Goal: Information Seeking & Learning: Learn about a topic

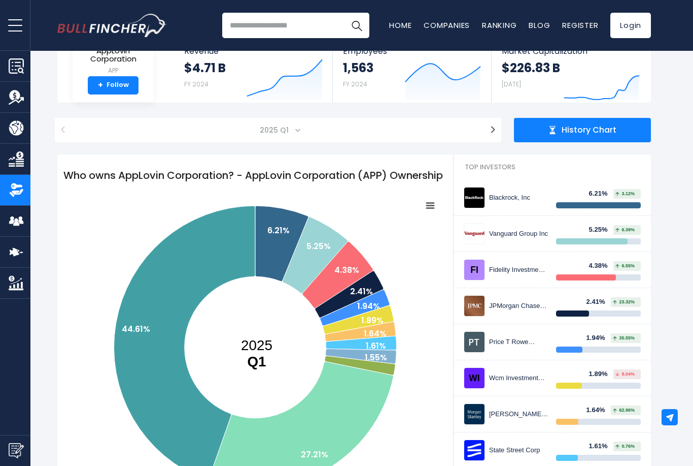
scroll to position [69, 0]
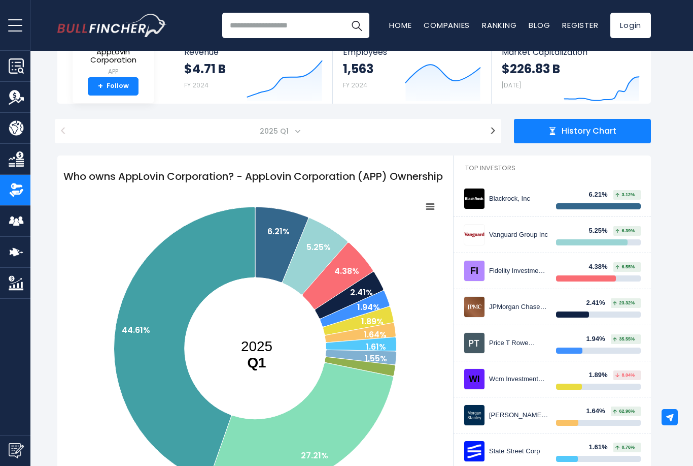
click at [483, 307] on img at bounding box center [475, 306] width 20 height 20
click at [495, 310] on div "JPMorgan Chase & CO" at bounding box center [518, 307] width 59 height 9
click at [499, 313] on div "JPMorgan Chase & CO 2.41% 23.32%" at bounding box center [552, 306] width 177 height 21
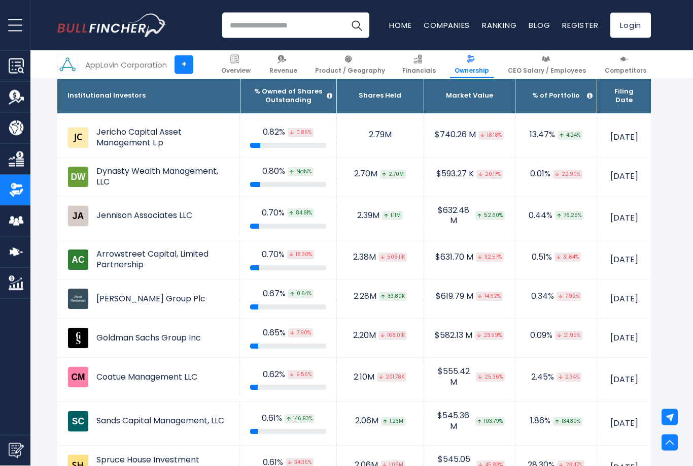
scroll to position [1252, 0]
click at [1, 427] on div "Overview Revenue Product / Geography Financials" at bounding box center [15, 233] width 30 height 466
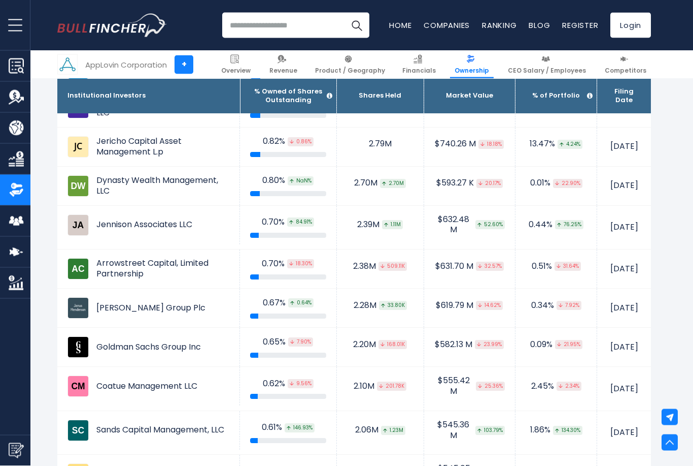
scroll to position [1241, 0]
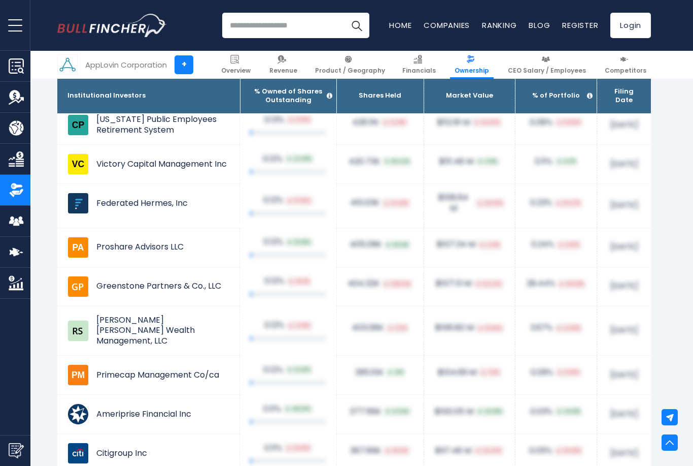
click at [637, 306] on td "[DATE]" at bounding box center [625, 330] width 54 height 49
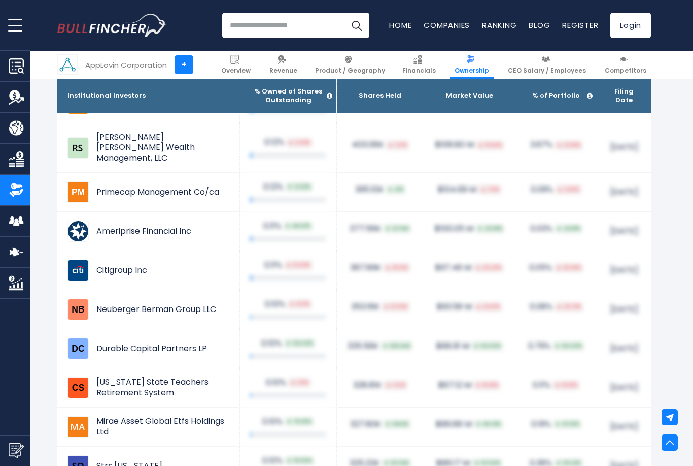
scroll to position [3509, 0]
click at [662, 450] on div at bounding box center [670, 442] width 16 height 16
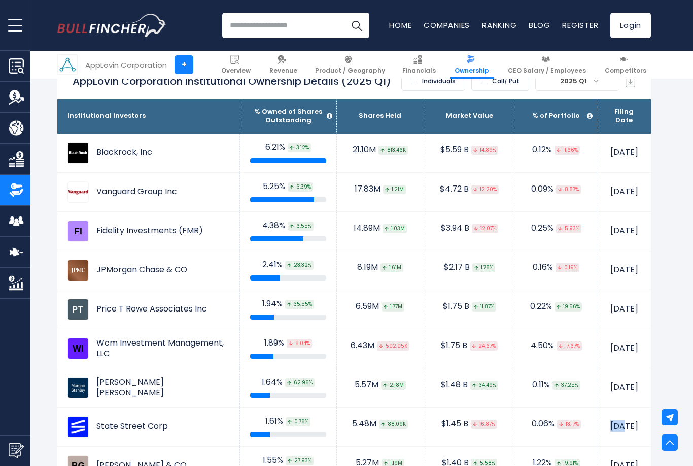
scroll to position [650, 0]
click at [385, 228] on img at bounding box center [387, 229] width 4 height 4
click at [347, 223] on div "14.89M 1.03M" at bounding box center [380, 228] width 67 height 11
click at [598, 356] on td "[DATE]" at bounding box center [625, 348] width 54 height 39
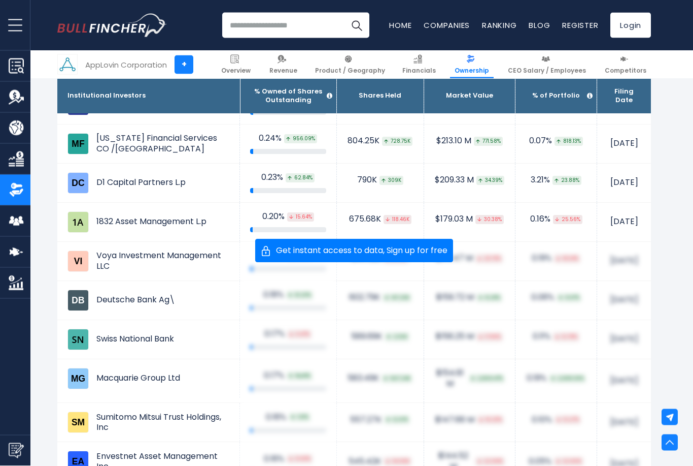
scroll to position [2557, 0]
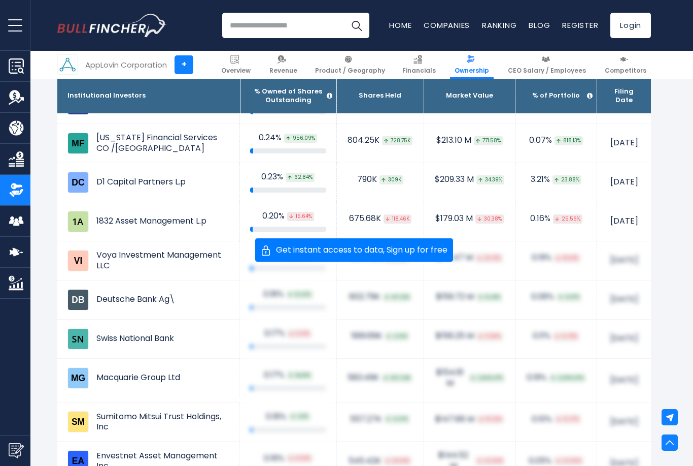
click at [436, 252] on span "Get instant access to data, Sign up for free" at bounding box center [359, 250] width 177 height 8
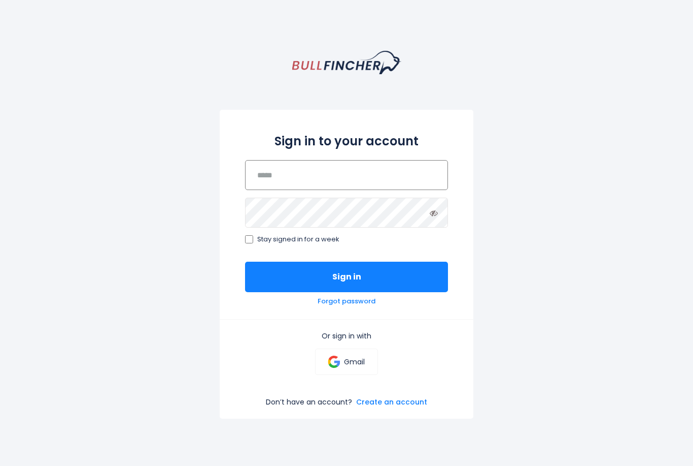
click at [407, 188] on input "email" at bounding box center [346, 175] width 203 height 30
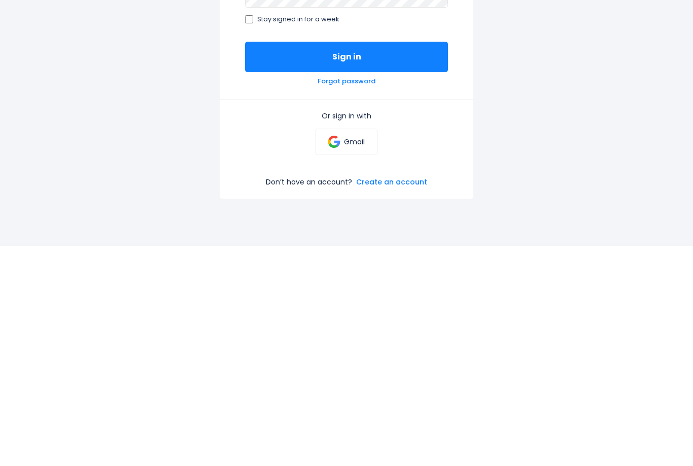
scroll to position [26, 0]
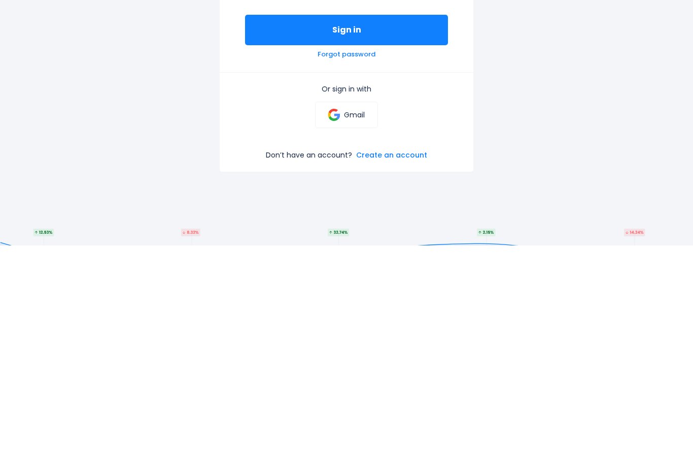
type input "**********"
click at [355, 330] on p "Gmail" at bounding box center [354, 334] width 21 height 9
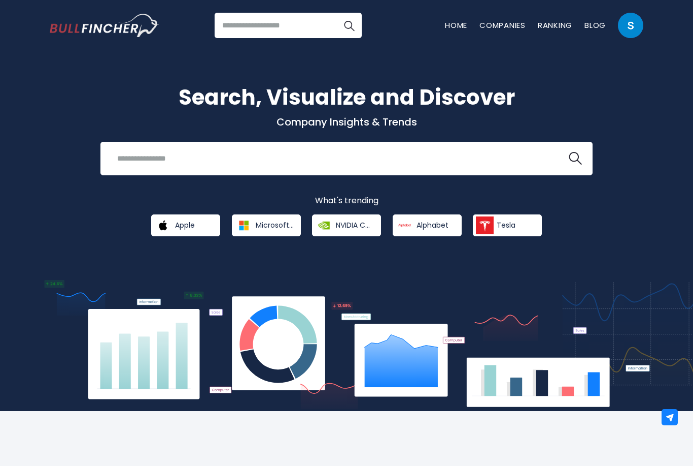
click at [274, 26] on input "search" at bounding box center [288, 25] width 147 height 25
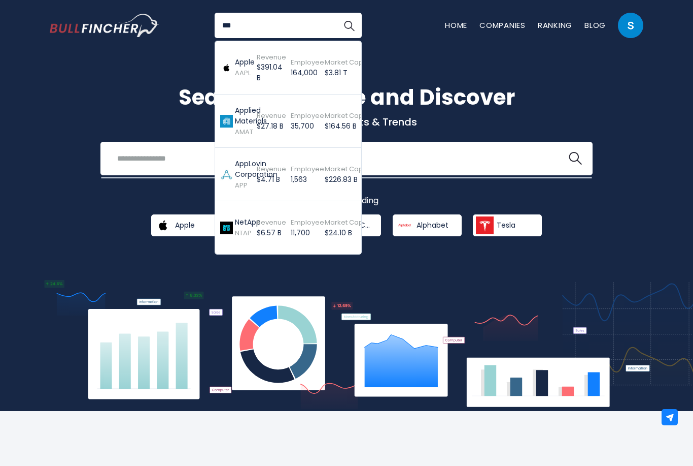
type input "***"
click at [257, 171] on span "Revenue" at bounding box center [271, 169] width 29 height 10
click at [282, 172] on div "Employee 1,563 Created with Highcharts 12.1.2" at bounding box center [299, 174] width 34 height 48
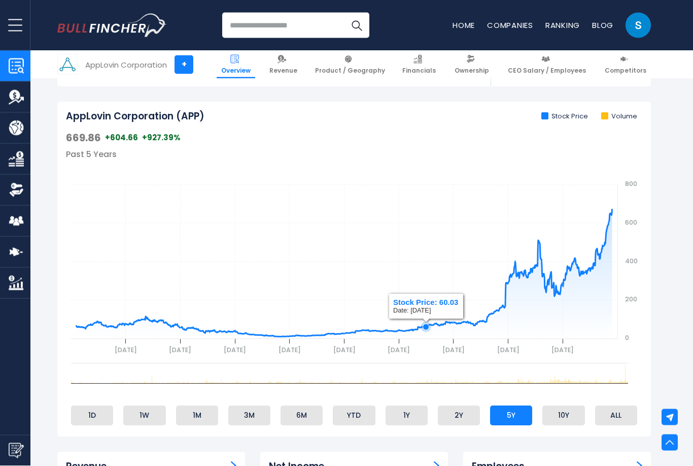
scroll to position [281, 0]
click at [571, 410] on li "10Y" at bounding box center [564, 414] width 42 height 19
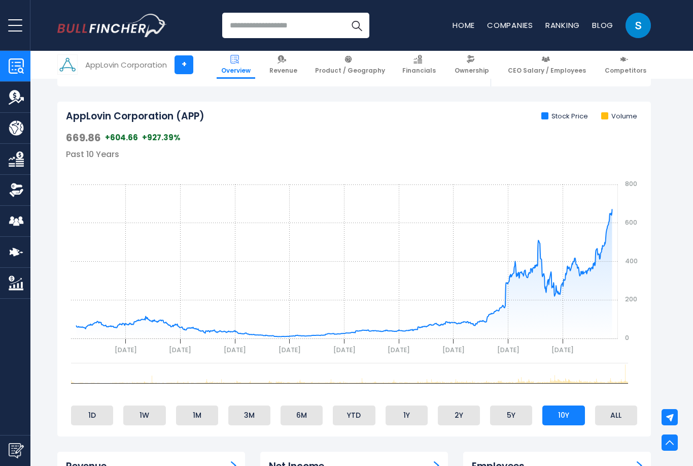
click at [518, 409] on li "5Y" at bounding box center [511, 414] width 42 height 19
click at [476, 407] on li "2Y" at bounding box center [459, 414] width 42 height 19
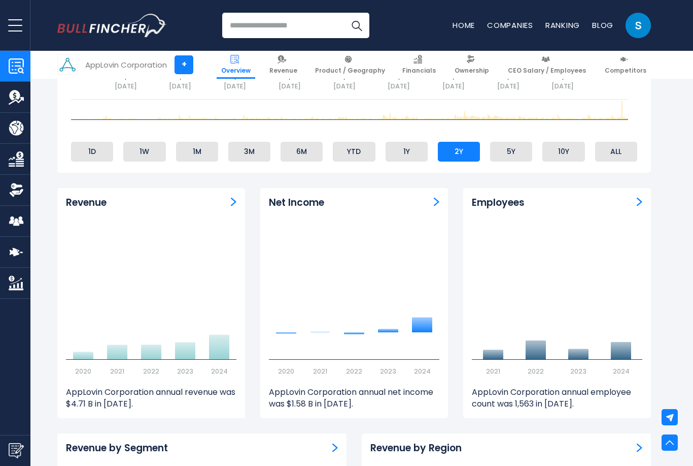
scroll to position [681, 0]
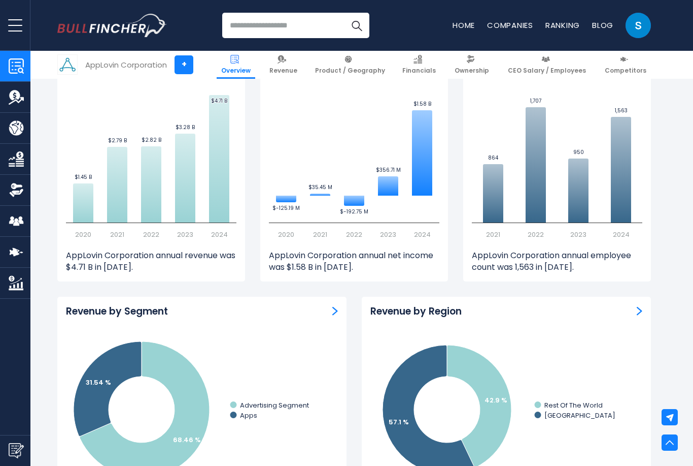
click at [644, 401] on div "Revenue by Region Created with Highcharts 12.1.2 42.9 % 57.1 % Rest Of The Worl…" at bounding box center [506, 411] width 289 height 230
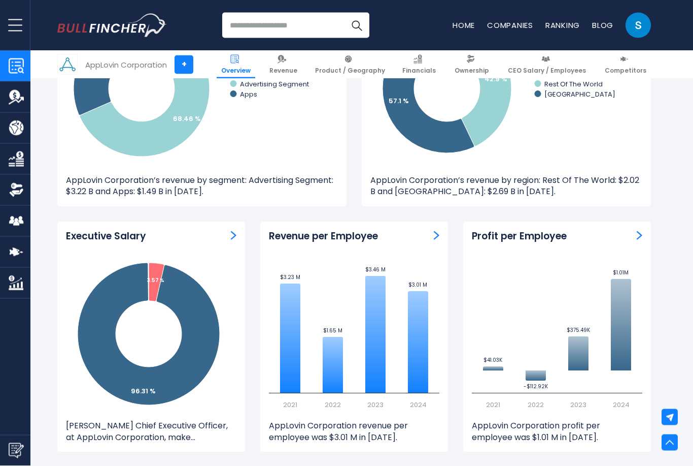
scroll to position [1002, 0]
click at [639, 398] on icon "Created with Highcharts 12.1.2 $41.03K ​ $41.03K -$112.92K ​ -$112.92K $375.49K…" at bounding box center [557, 333] width 171 height 152
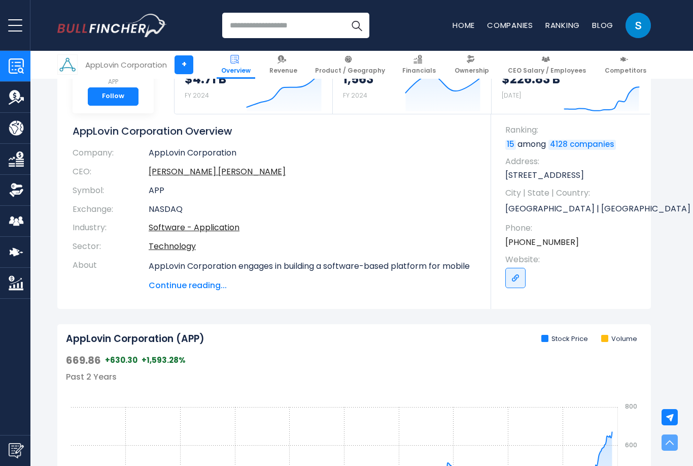
scroll to position [0, 0]
